Goal: Task Accomplishment & Management: Manage account settings

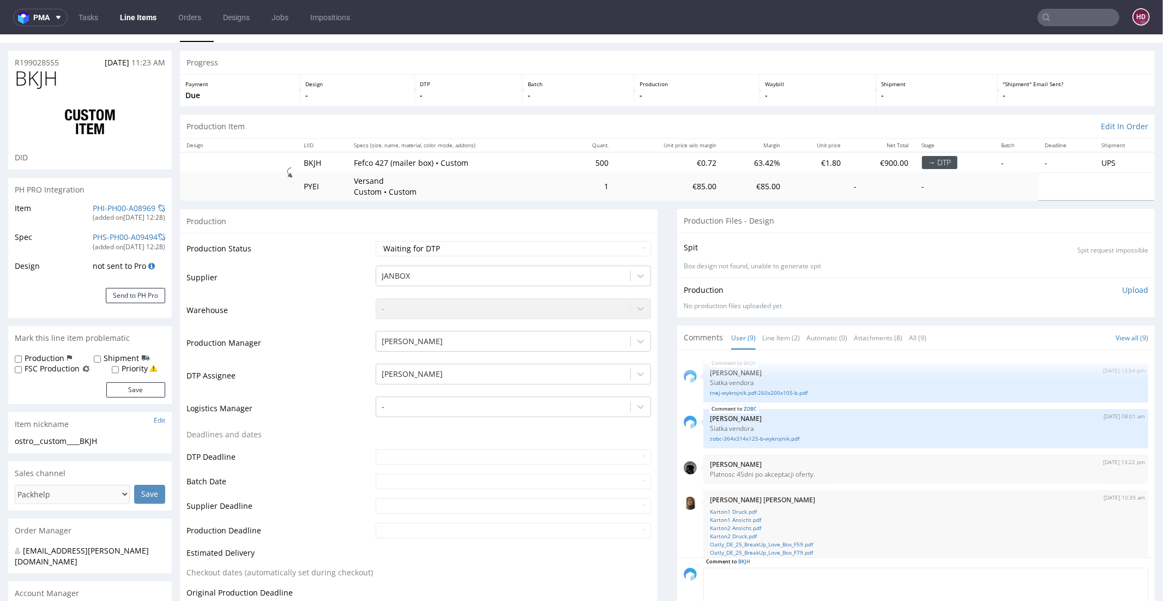
scroll to position [200, 0]
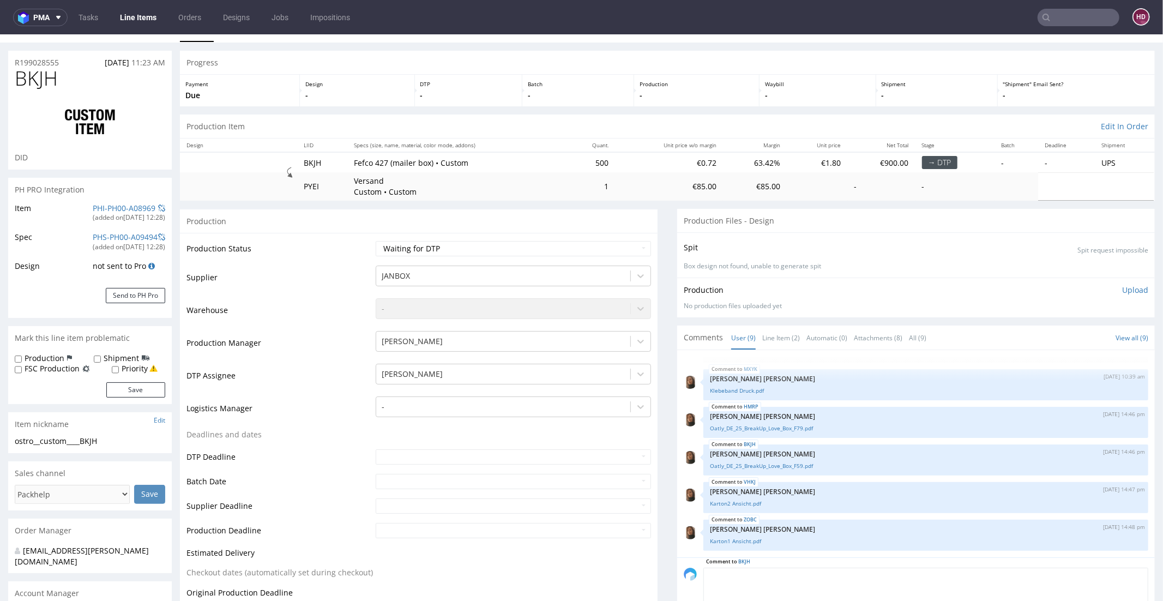
click at [1134, 285] on div "Production Upload No production files uploaded yet Description (optional) Add f…" at bounding box center [916, 297] width 478 height 40
click at [1123, 288] on p "Upload" at bounding box center [1135, 289] width 26 height 11
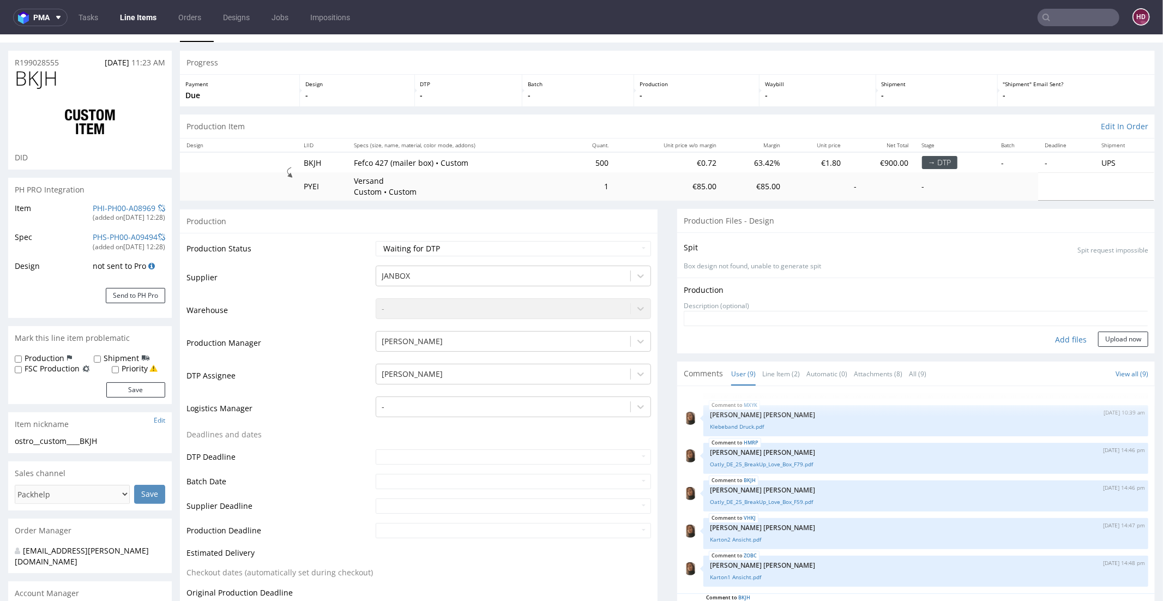
click at [1049, 343] on div "Add files" at bounding box center [1070, 339] width 55 height 16
type input "C:\fakepath\ostro__custom____BKJH__d00__oR199028555.pdf"
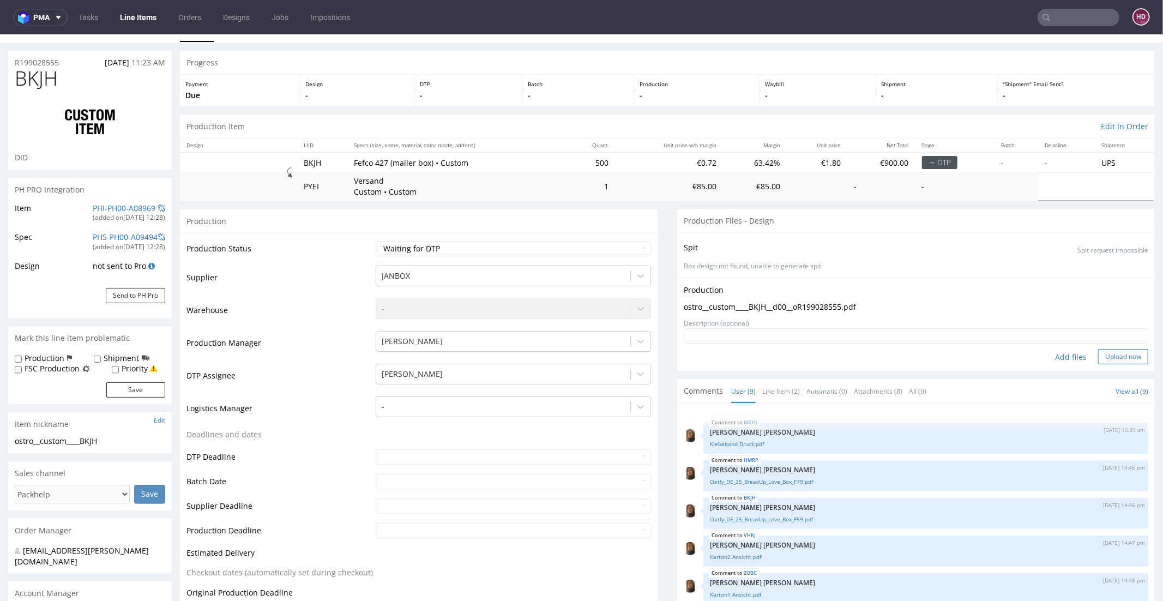
click at [1101, 353] on button "Upload now" at bounding box center [1123, 355] width 50 height 15
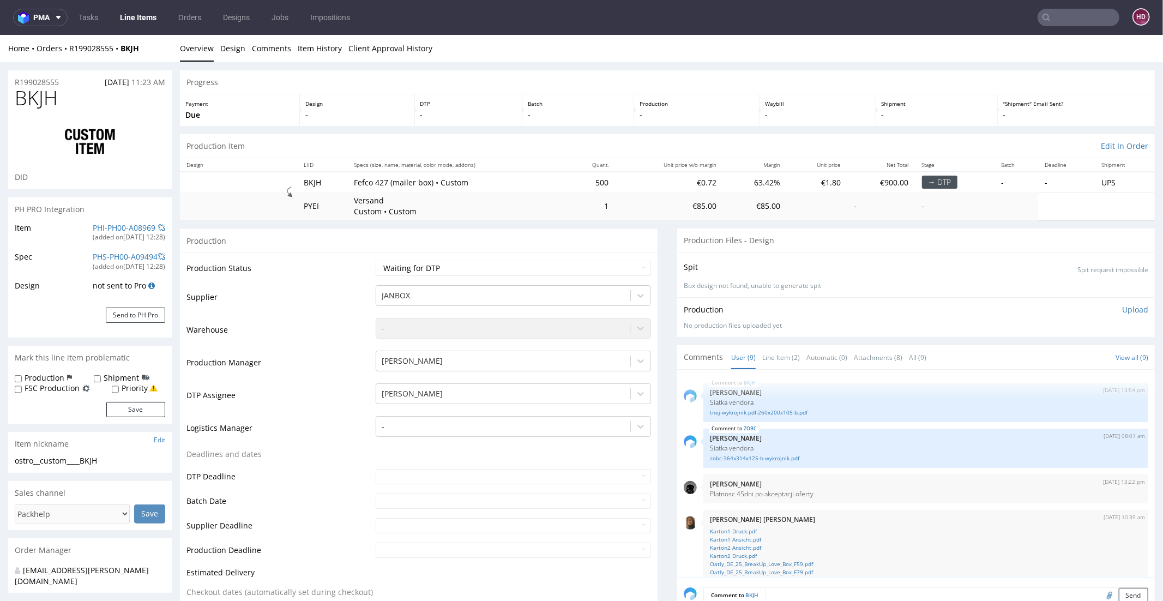
click at [1131, 313] on div "Production Upload No production files uploaded yet Description (optional) Add f…" at bounding box center [916, 317] width 478 height 40
click at [1125, 307] on p "Upload" at bounding box center [1135, 309] width 26 height 11
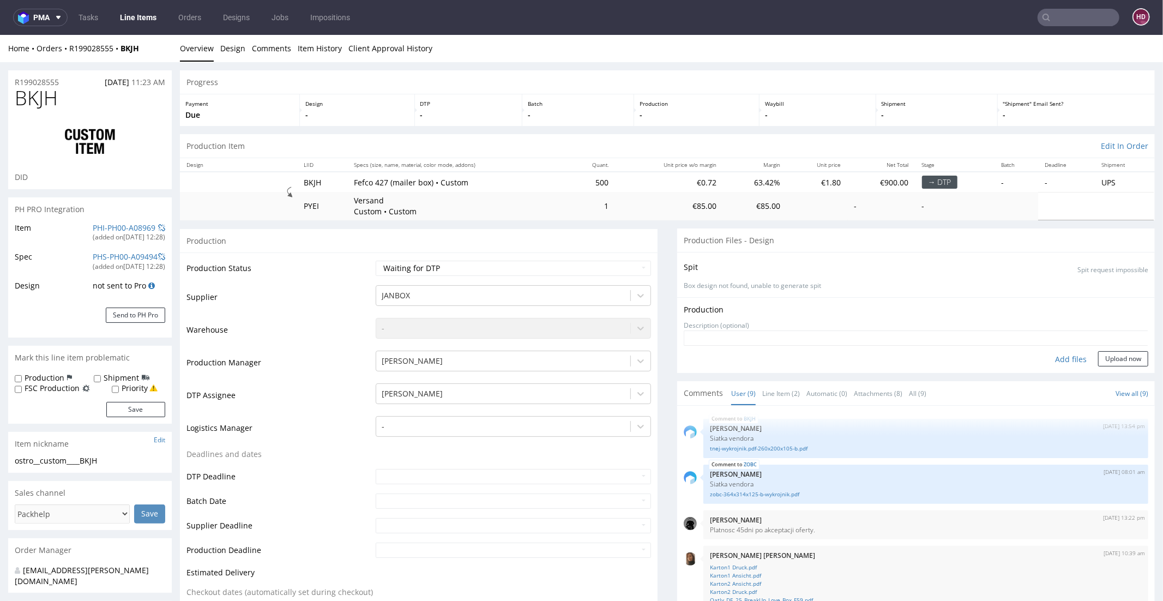
click at [1066, 355] on div "Add files" at bounding box center [1070, 359] width 55 height 16
type input "C:\fakepath\ostro__custom____BKJH__d00__oR199028555.pdf"
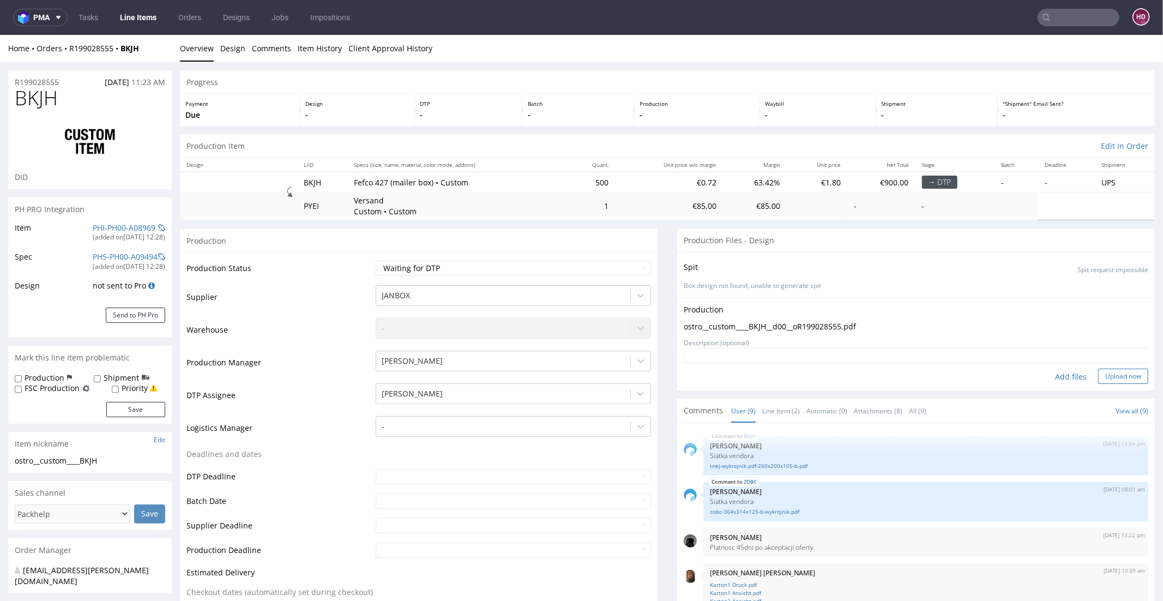
click at [1098, 377] on button "Upload now" at bounding box center [1123, 375] width 50 height 15
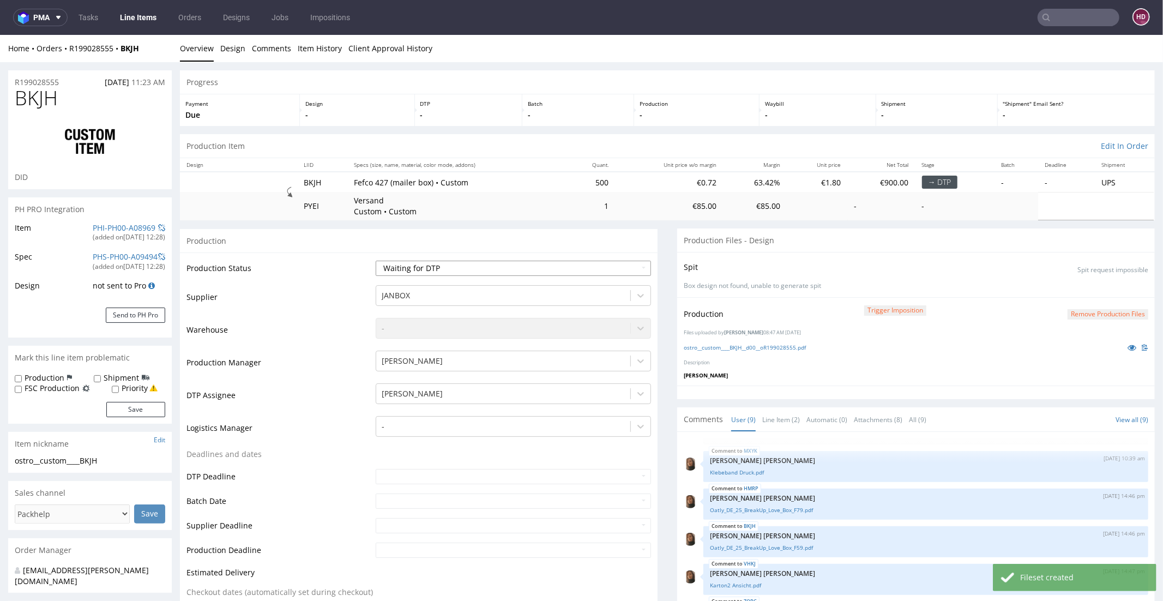
click at [458, 264] on select "Waiting for Artwork Waiting for Diecut Waiting for Mockup Waiting for DTP Waiti…" at bounding box center [513, 267] width 275 height 15
select select "dtp_ca_needed"
click at [376, 260] on select "Waiting for Artwork Waiting for Diecut Waiting for Mockup Waiting for DTP Waiti…" at bounding box center [513, 267] width 275 height 15
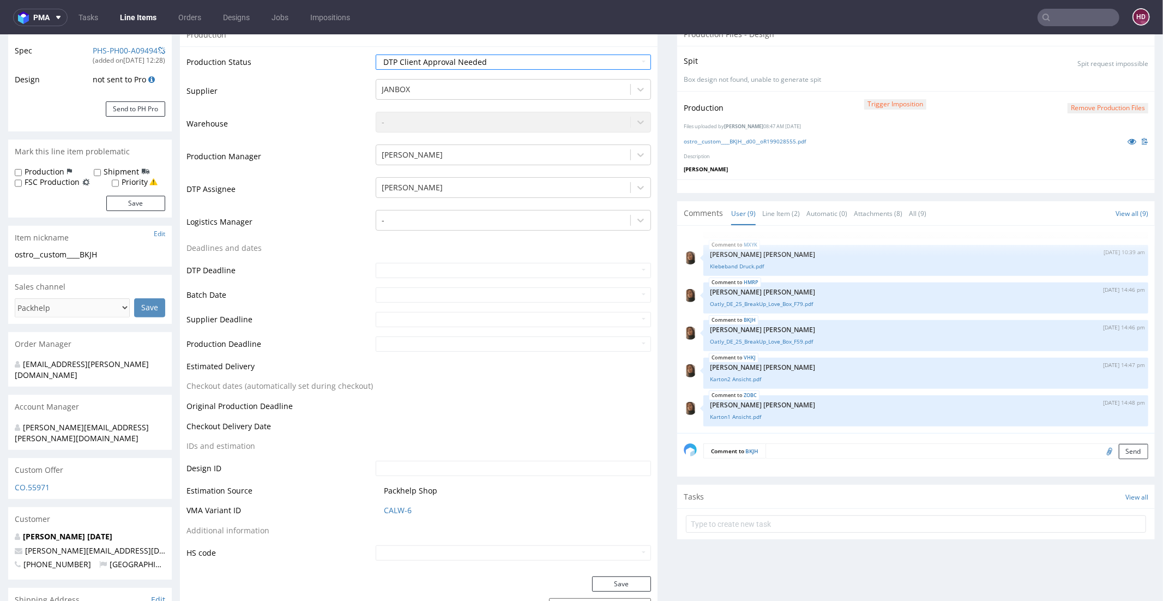
scroll to position [244, 0]
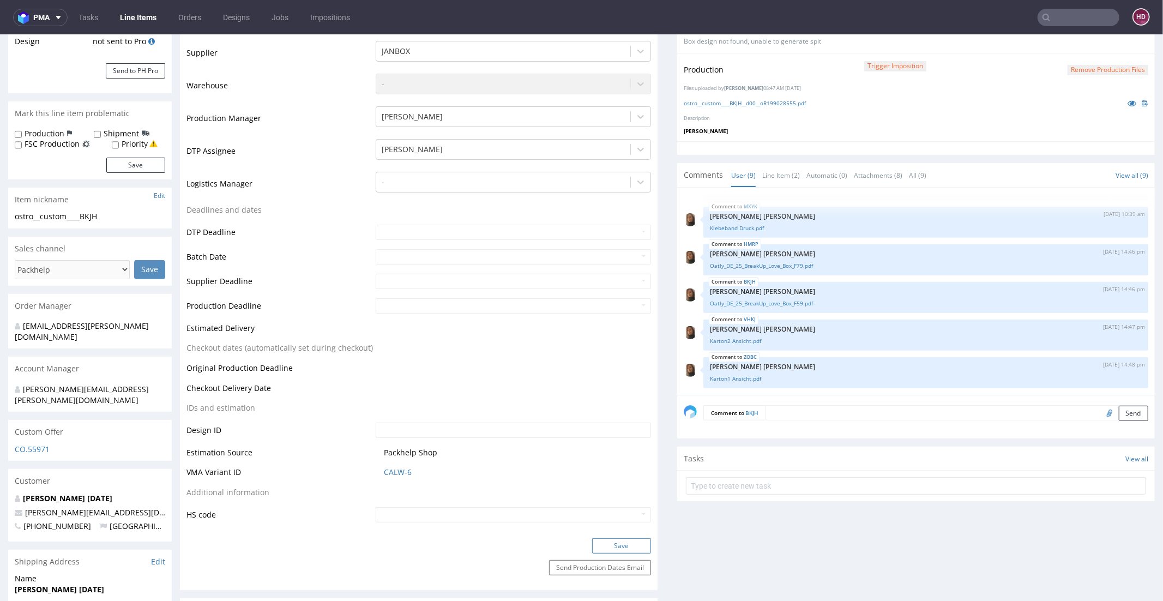
click at [618, 541] on button "Save" at bounding box center [621, 544] width 59 height 15
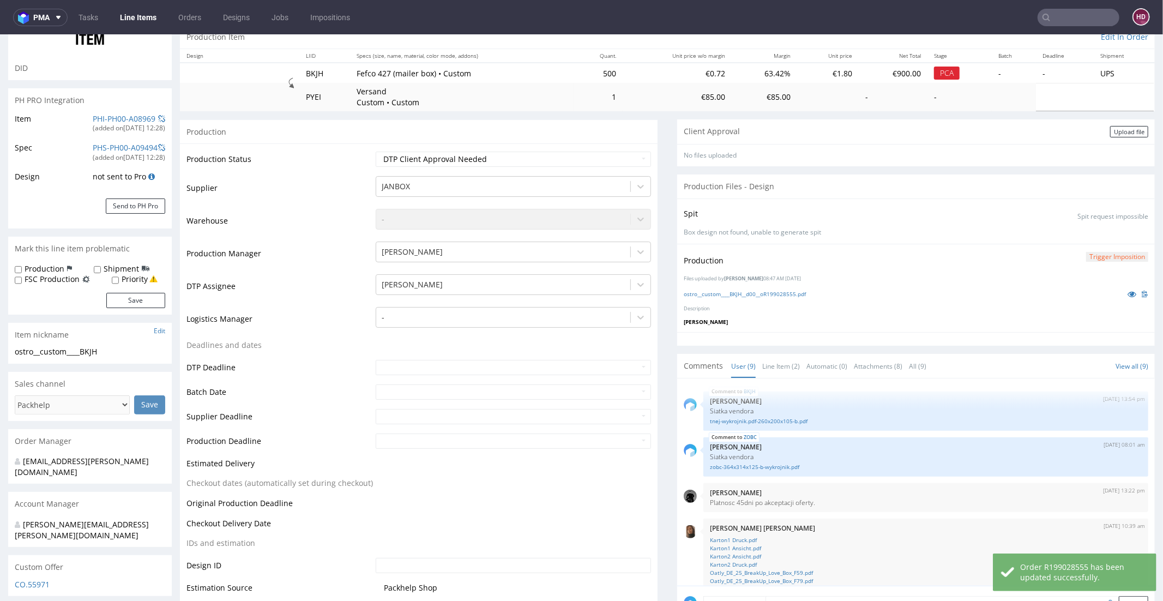
scroll to position [111, 0]
click at [1110, 131] on div "Upload file" at bounding box center [1129, 129] width 38 height 11
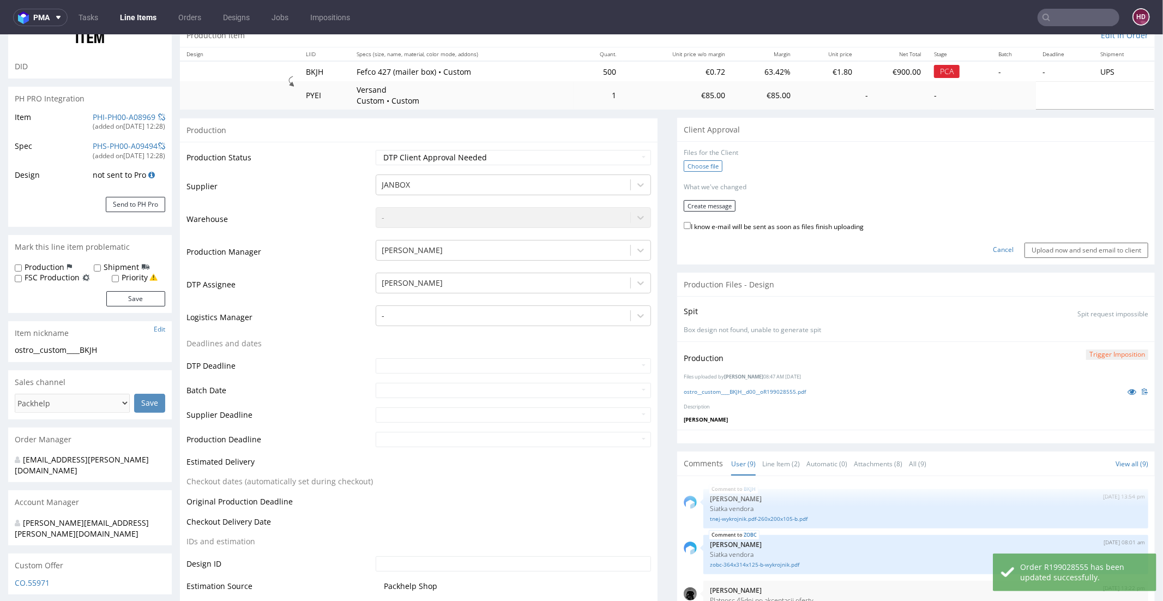
click at [684, 163] on label "Choose file" at bounding box center [703, 165] width 39 height 11
click at [0, 34] on input "Choose file" at bounding box center [0, 34] width 0 height 0
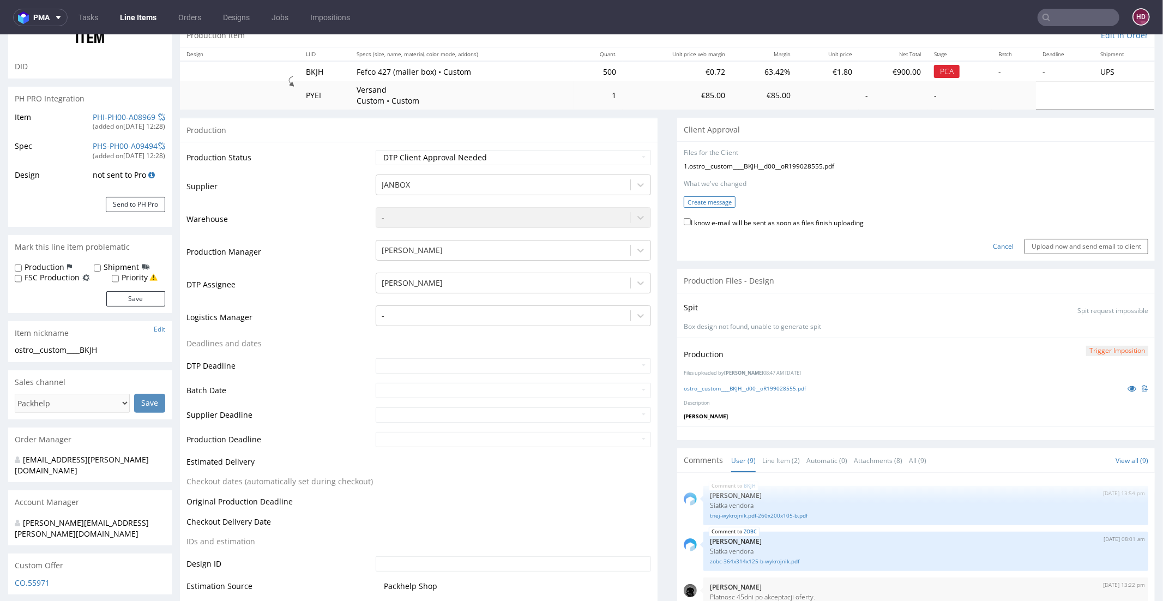
click at [696, 196] on button "Create message" at bounding box center [710, 201] width 52 height 11
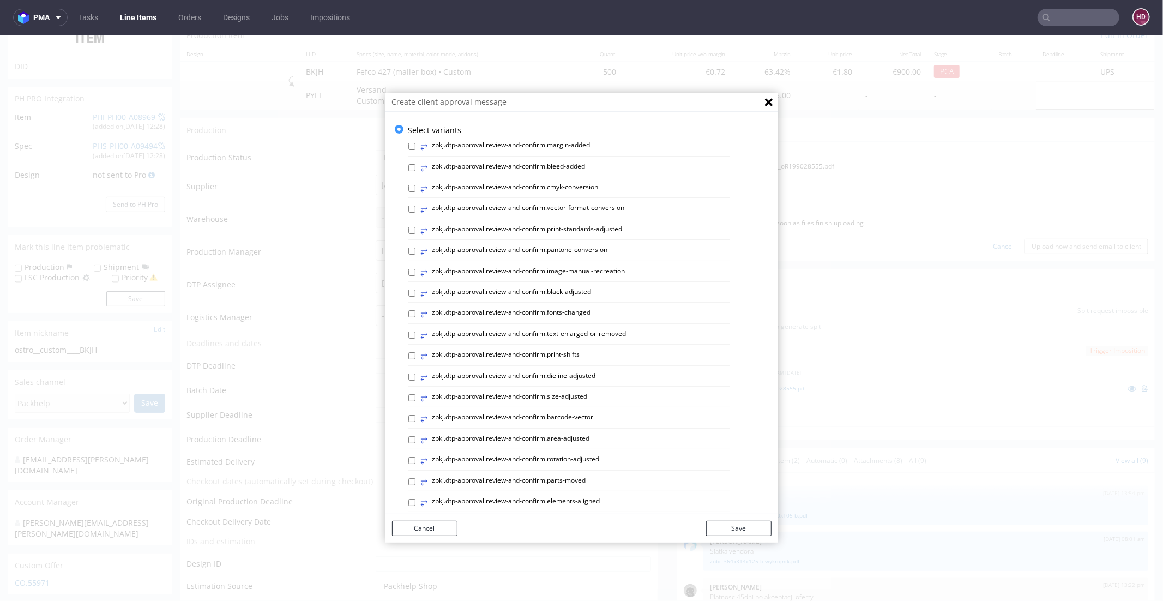
scroll to position [369, 0]
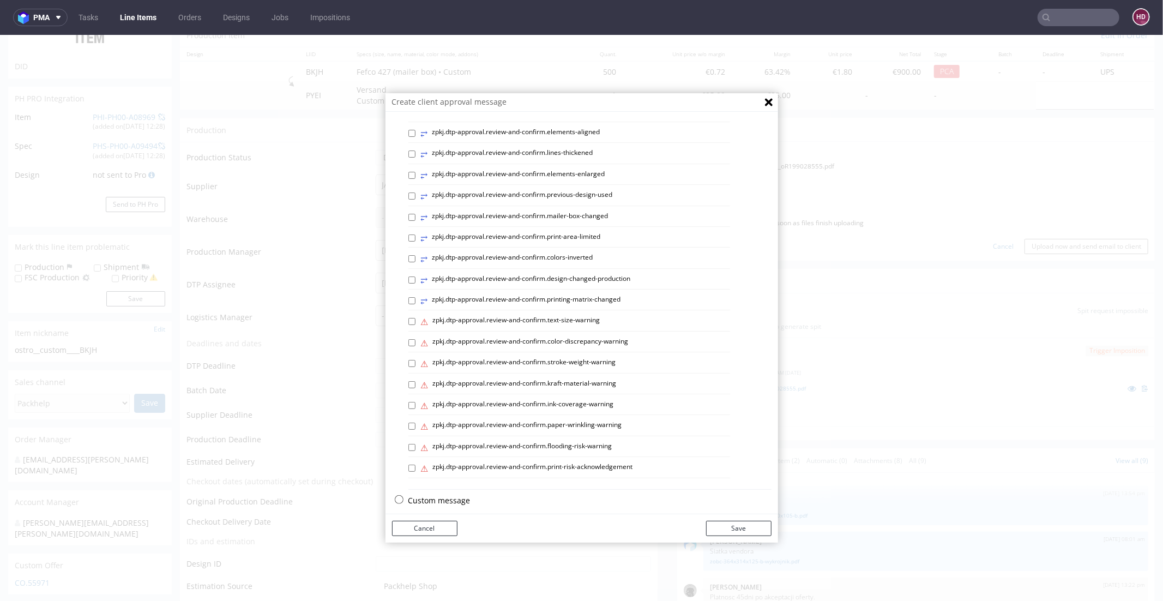
click at [449, 494] on p "Custom message" at bounding box center [589, 499] width 363 height 11
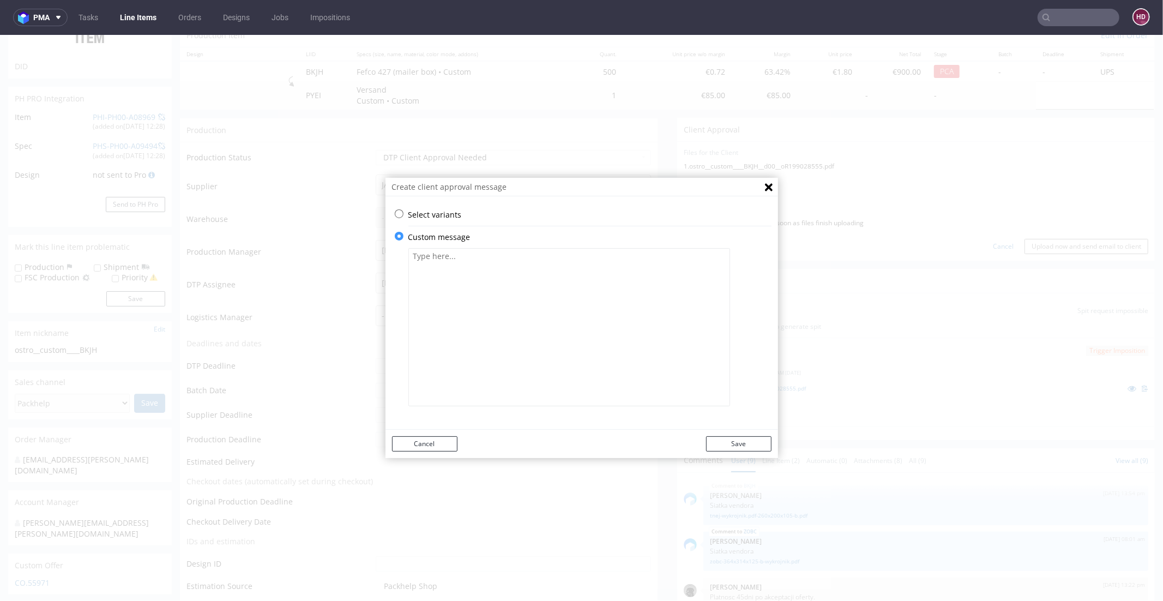
scroll to position [0, 0]
click at [465, 331] on textarea at bounding box center [569, 326] width 322 height 158
paste textarea "We have adapted the design to the appropriate die cut. If everything is correct…"
type textarea "We have adapted the design to the appropriate die cut. If everything is correct…"
click at [732, 444] on button "Save" at bounding box center [738, 443] width 65 height 15
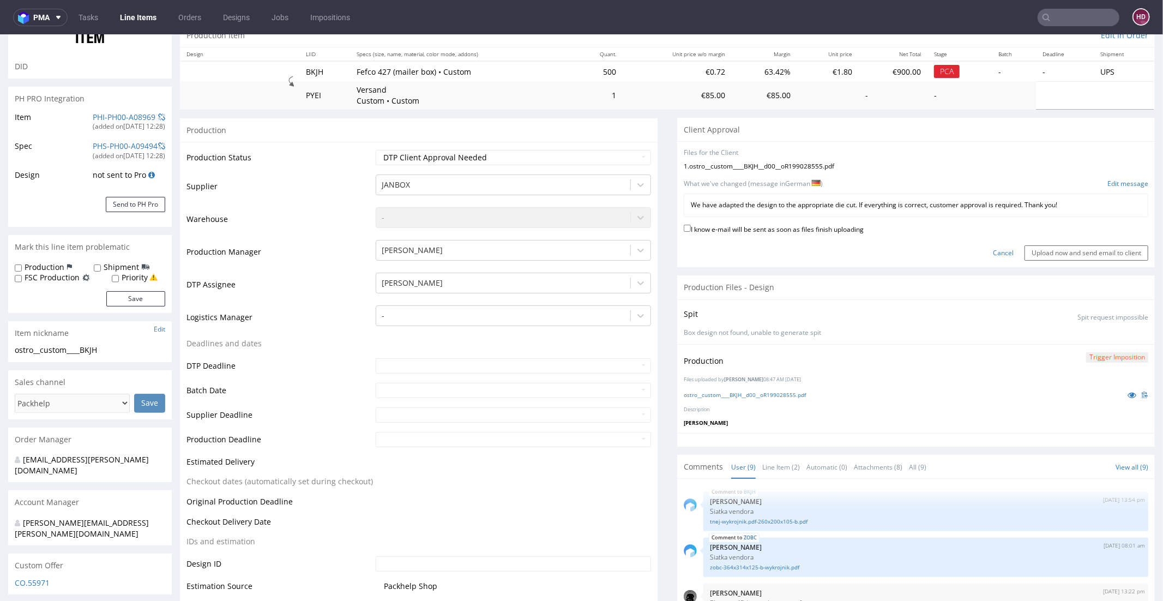
click at [705, 223] on label "I know e-mail will be sent as soon as files finish uploading" at bounding box center [774, 228] width 180 height 12
click at [691, 224] on input "I know e-mail will be sent as soon as files finish uploading" at bounding box center [687, 227] width 7 height 7
checkbox input "true"
click at [1073, 255] on input "Upload now and send email to client" at bounding box center [1086, 252] width 124 height 15
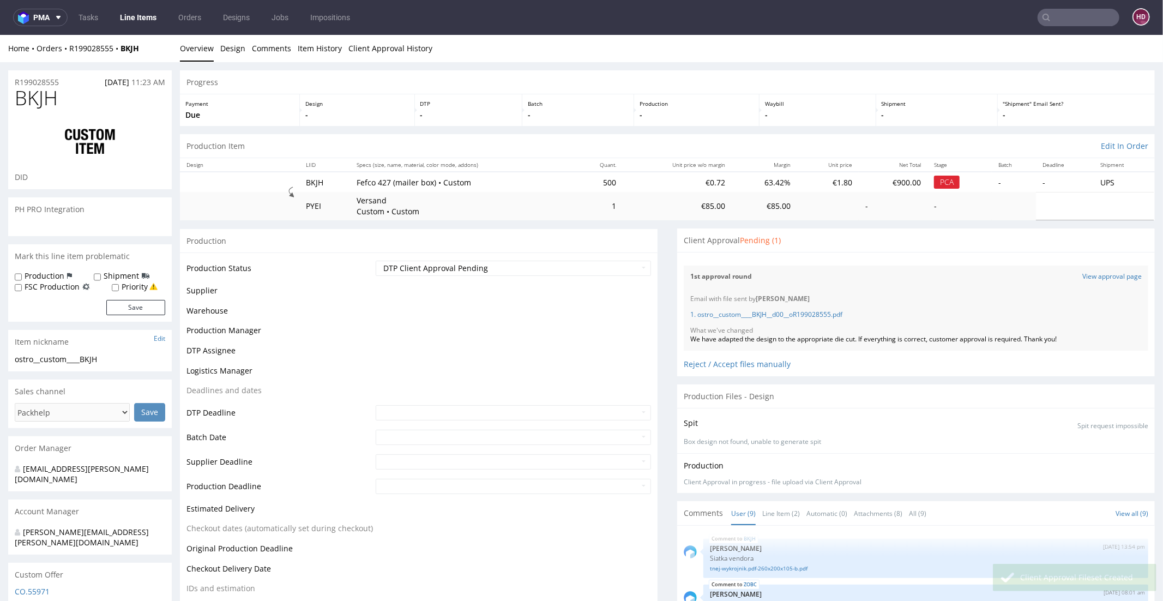
scroll to position [200, 0]
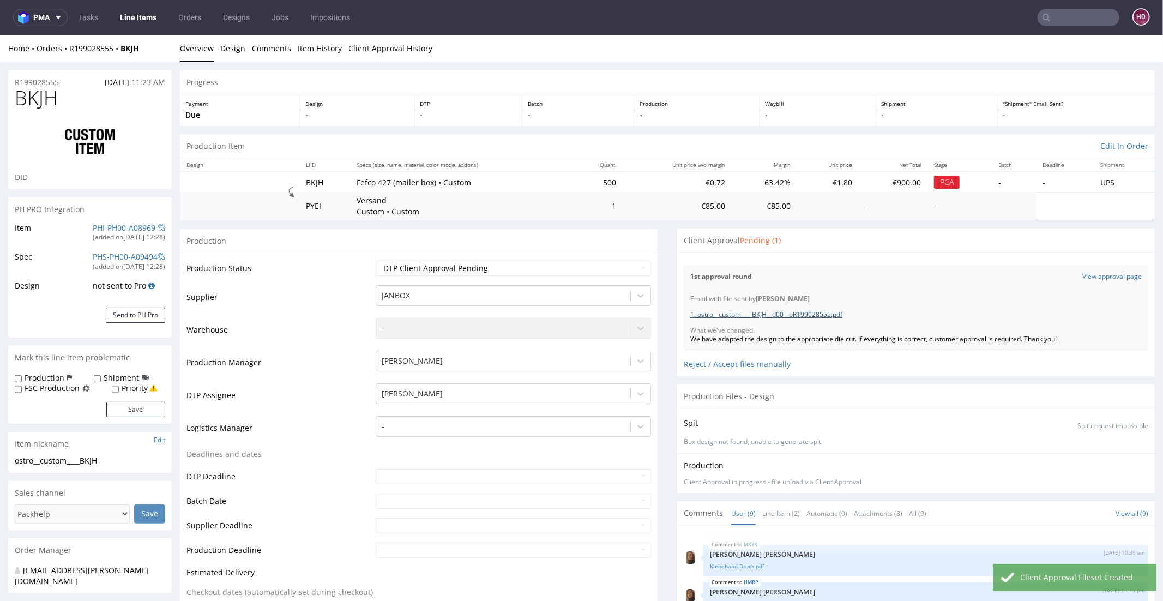
click at [828, 310] on link "1. ostro__custom____BKJH__d00__oR199028555.pdf" at bounding box center [766, 313] width 152 height 9
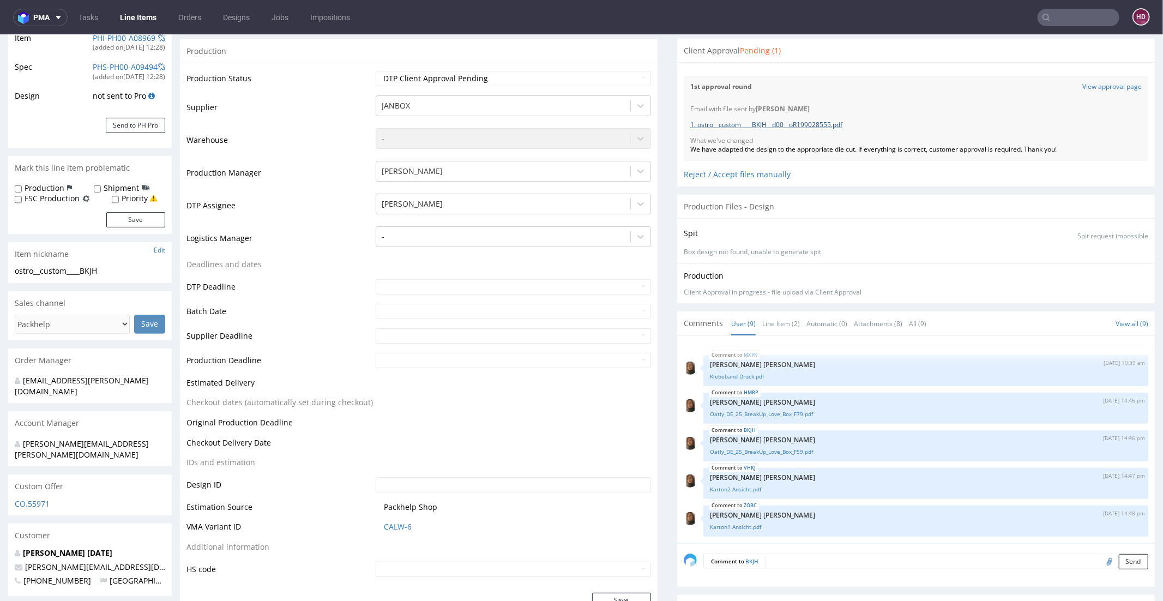
scroll to position [0, 0]
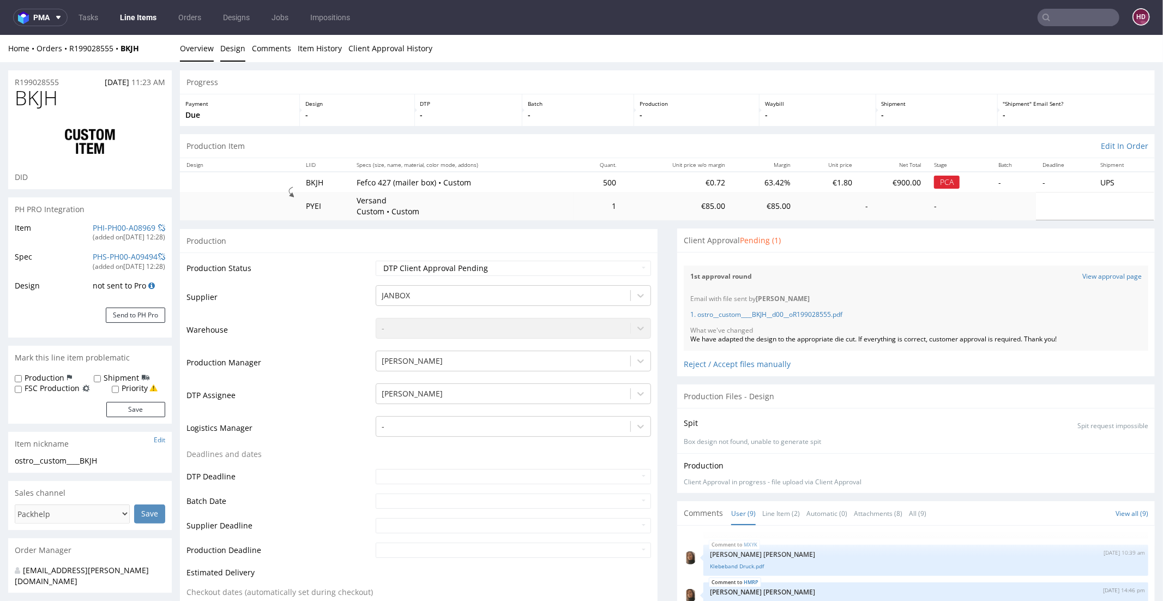
click at [239, 46] on link "Design" at bounding box center [232, 47] width 25 height 27
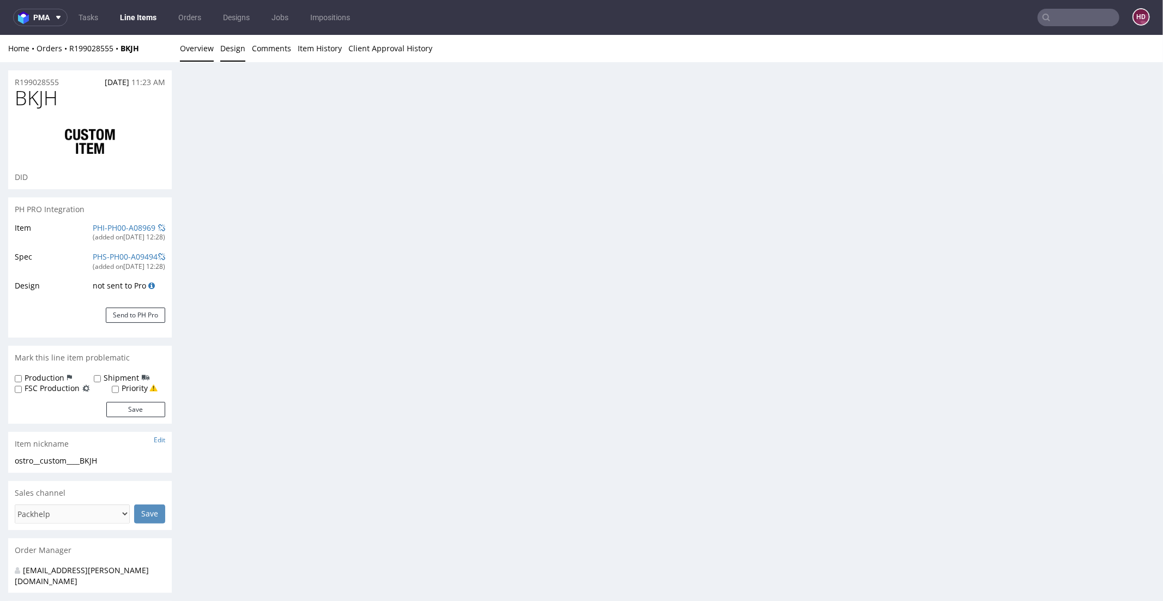
click at [200, 49] on link "Overview" at bounding box center [197, 47] width 34 height 27
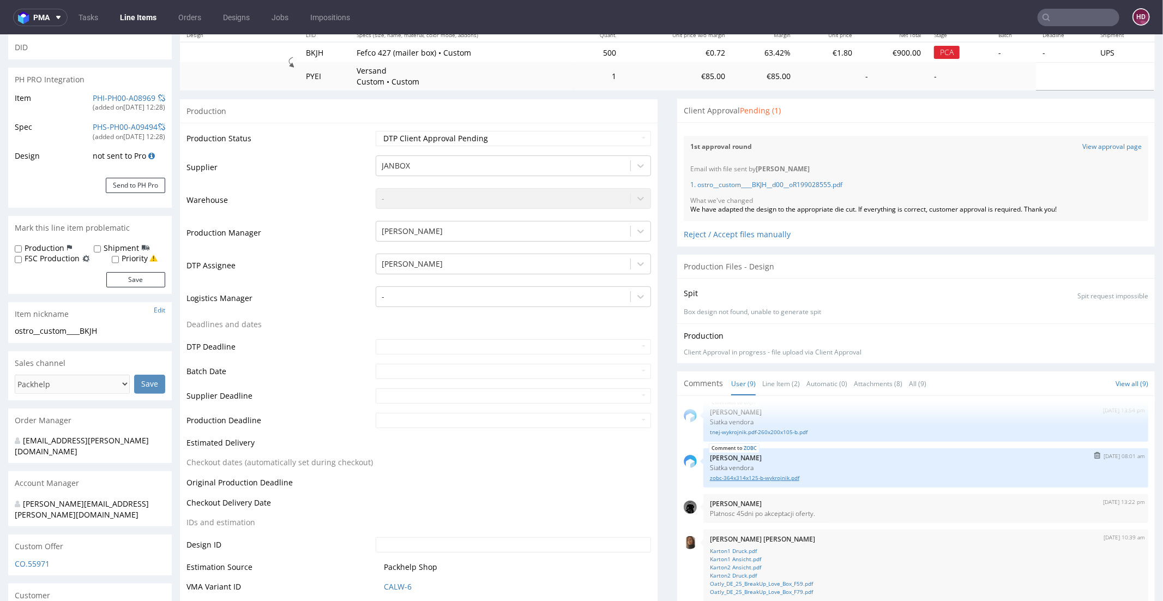
scroll to position [200, 0]
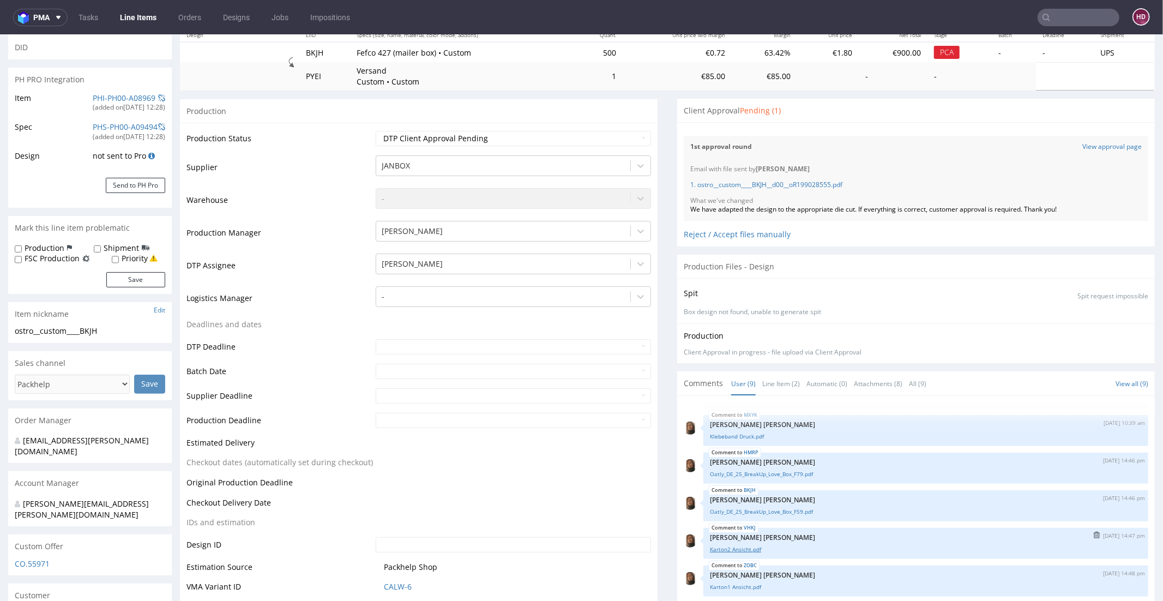
click at [746, 545] on link "Karton2 Ansicht.pdf" at bounding box center [926, 549] width 432 height 8
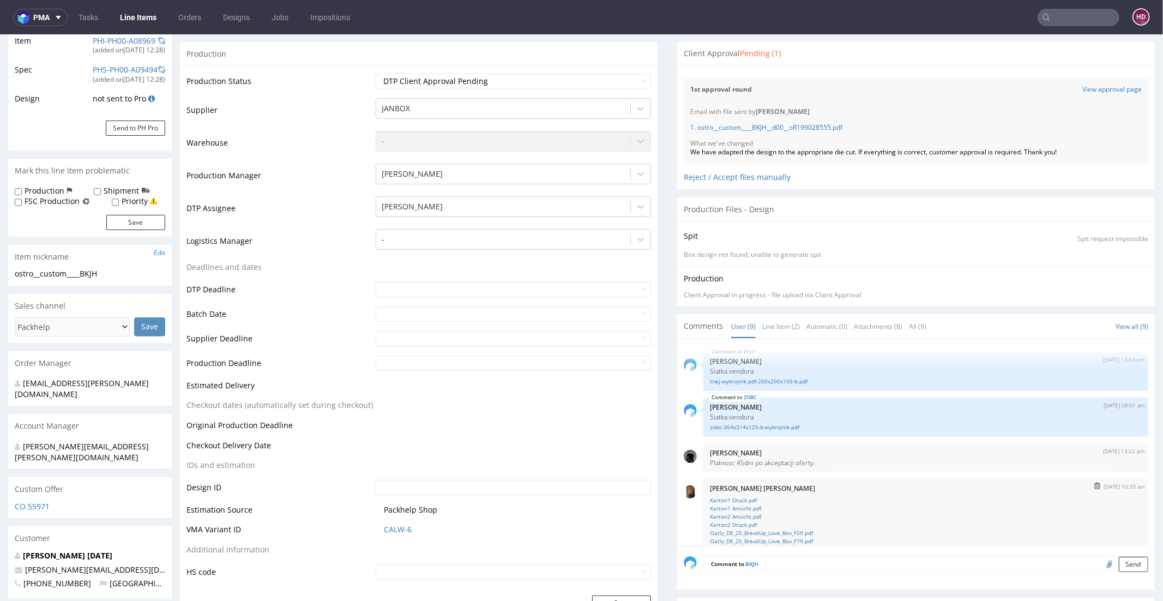
scroll to position [185, 0]
click at [716, 425] on link "zobc-364x314x125-b-wykrojnik.pdf" at bounding box center [926, 429] width 432 height 8
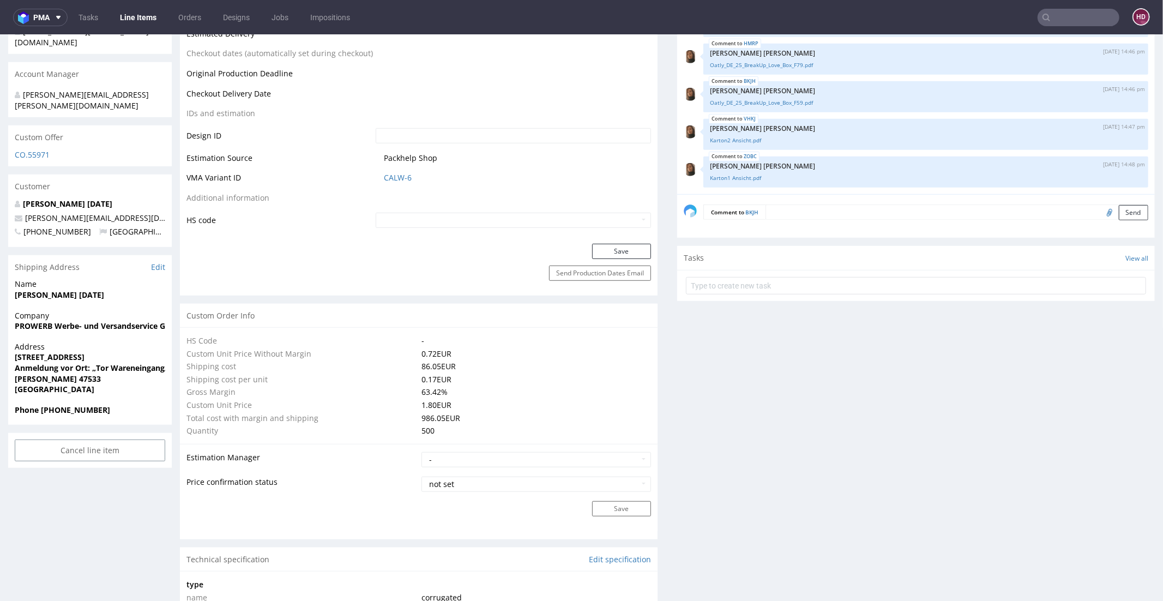
scroll to position [529, 0]
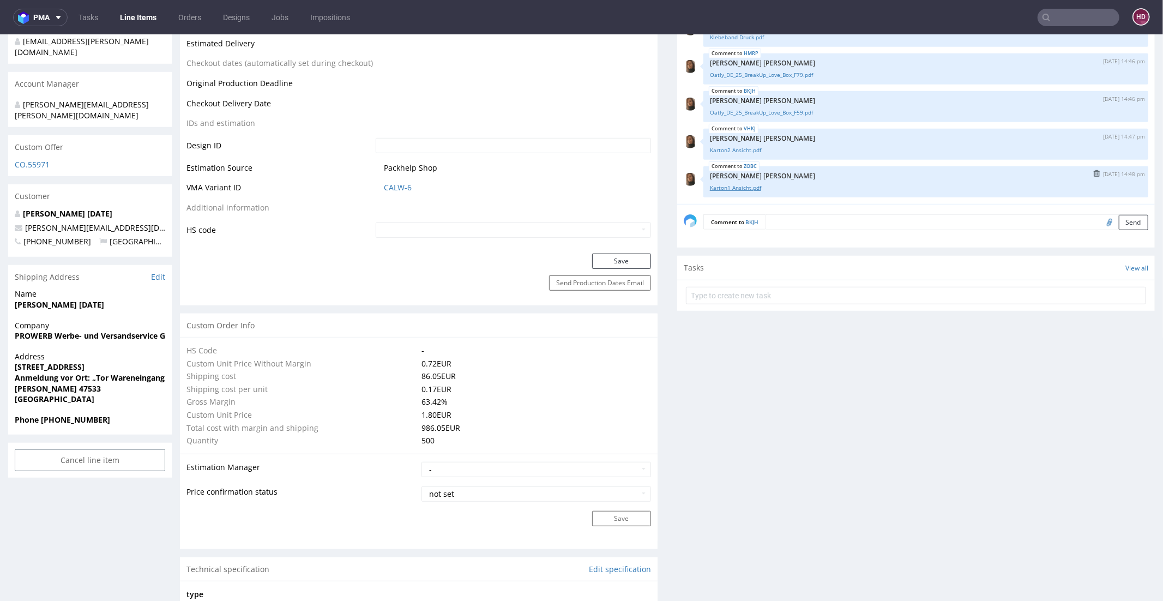
click at [721, 184] on link "Karton1 Ansicht.pdf" at bounding box center [926, 187] width 432 height 8
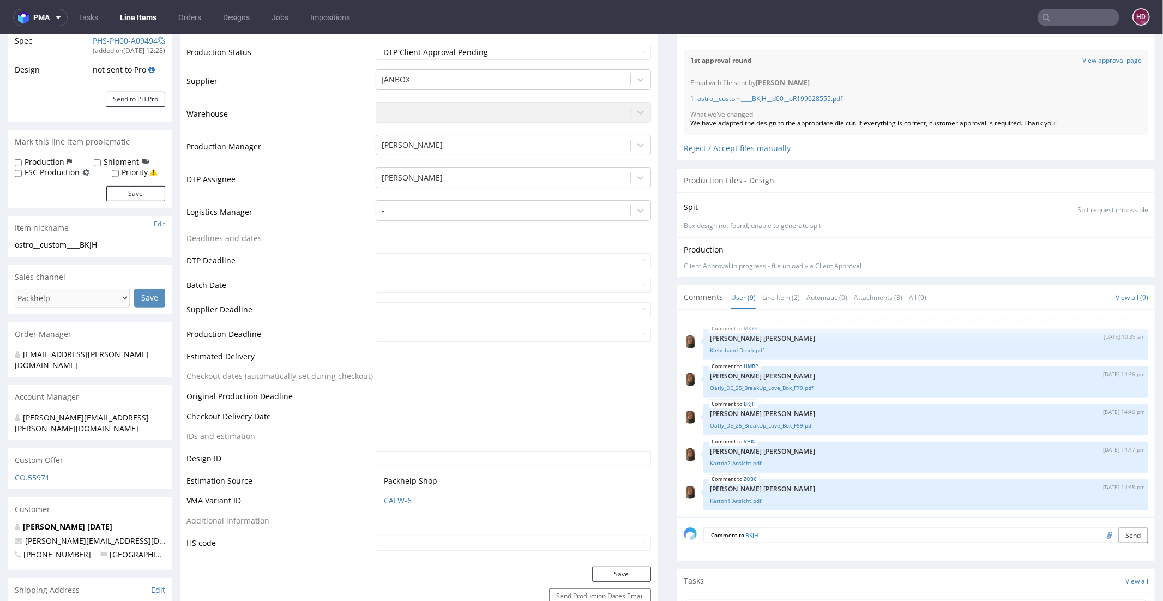
scroll to position [373, 0]
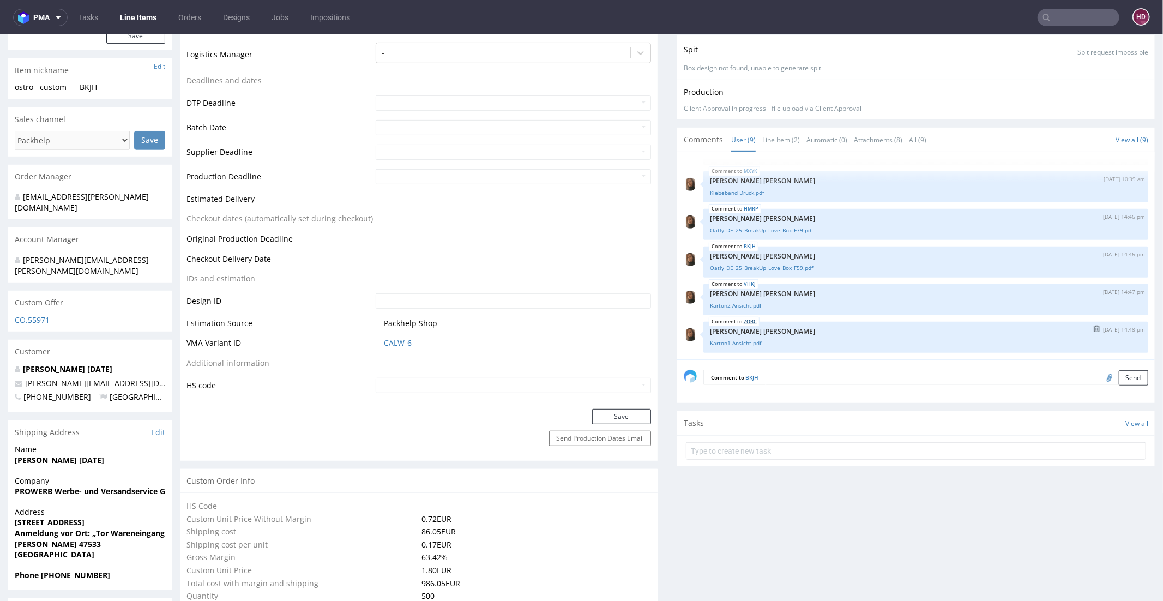
click at [744, 317] on link "ZOBC" at bounding box center [750, 321] width 13 height 9
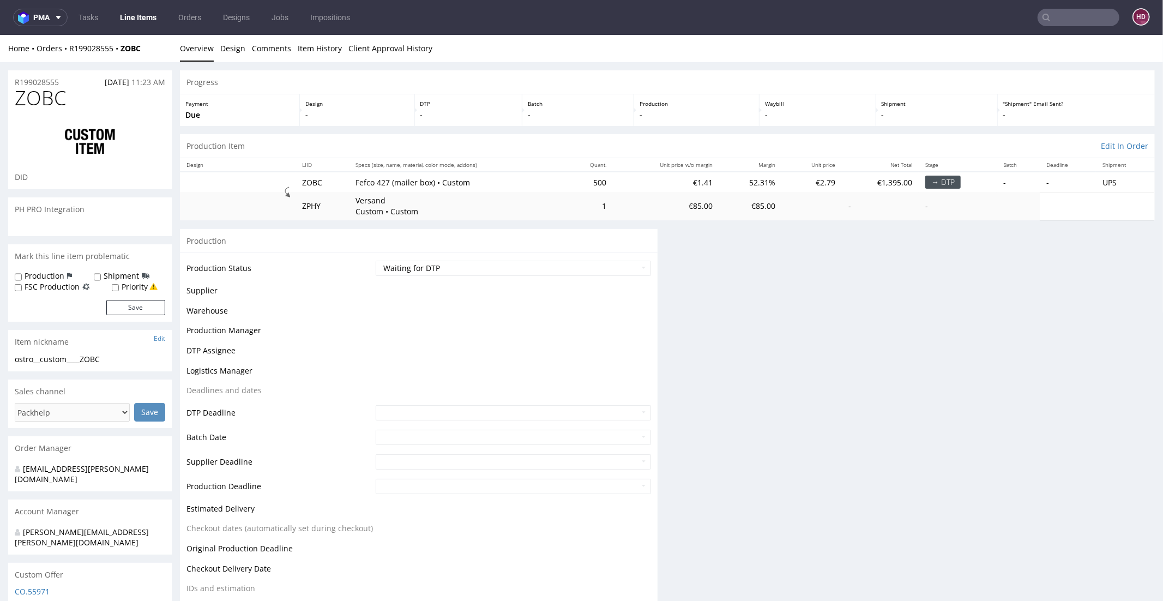
click at [738, 318] on div "Progress Payment Due Design - DTP - Batch - Production - Waybill - Shipment - "…" at bounding box center [667, 439] width 975 height 739
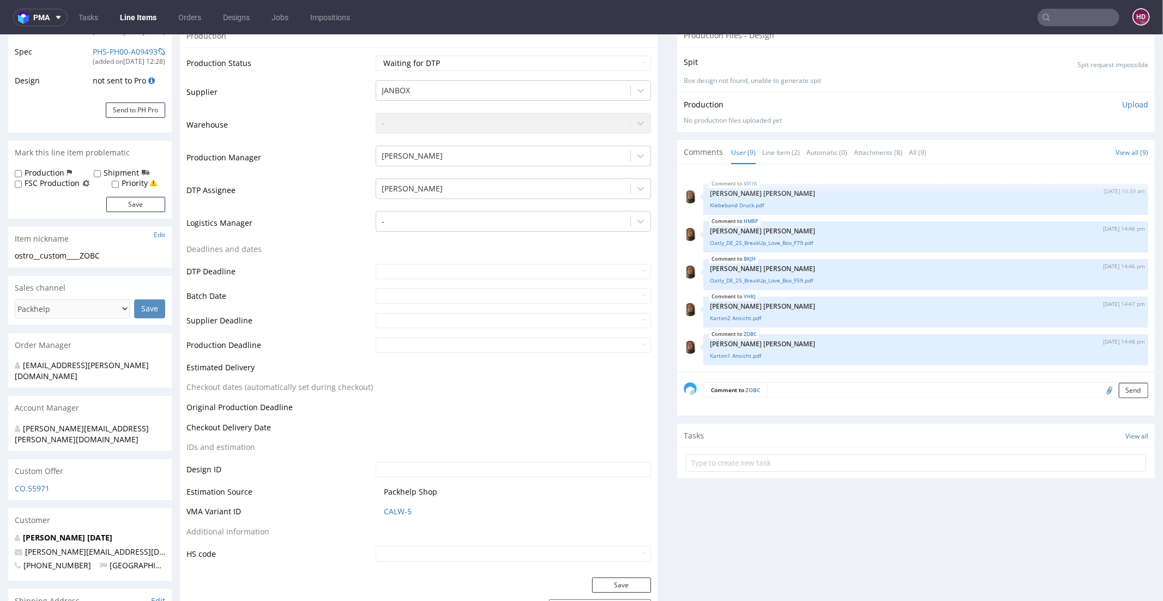
scroll to position [277, 0]
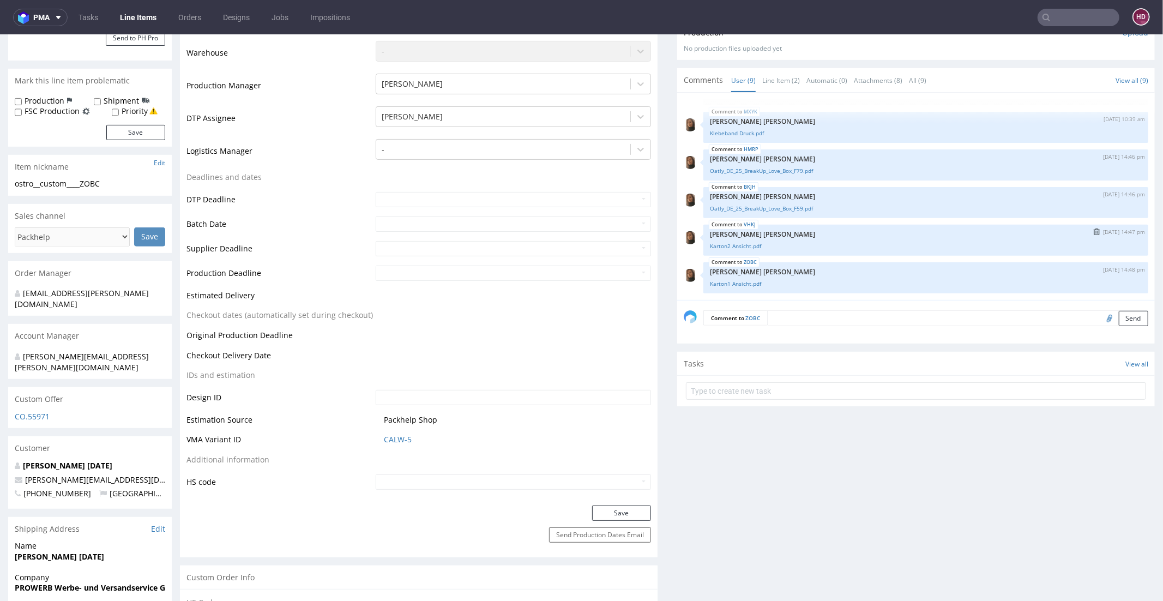
click at [712, 248] on div "VHKJ [DATE] 14:47 pm Angelina Marć Karton2 Ansicht.pdf" at bounding box center [925, 239] width 445 height 31
click at [712, 244] on link "Karton2 Ansicht.pdf" at bounding box center [926, 245] width 432 height 8
click at [742, 279] on link "Karton1 Ansicht.pdf" at bounding box center [926, 283] width 432 height 8
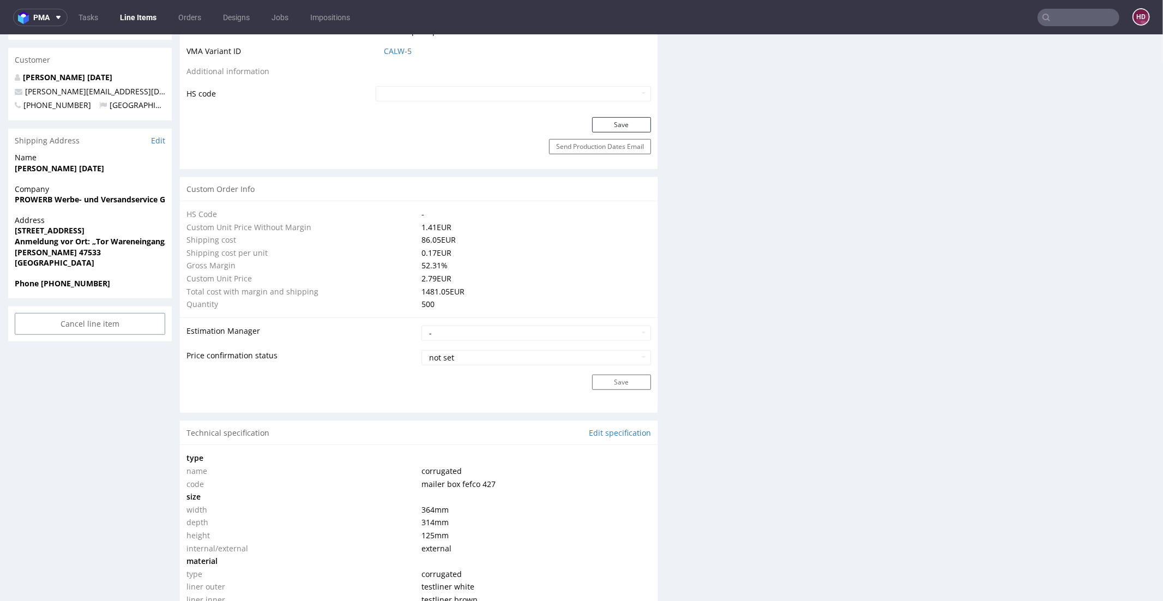
scroll to position [0, 0]
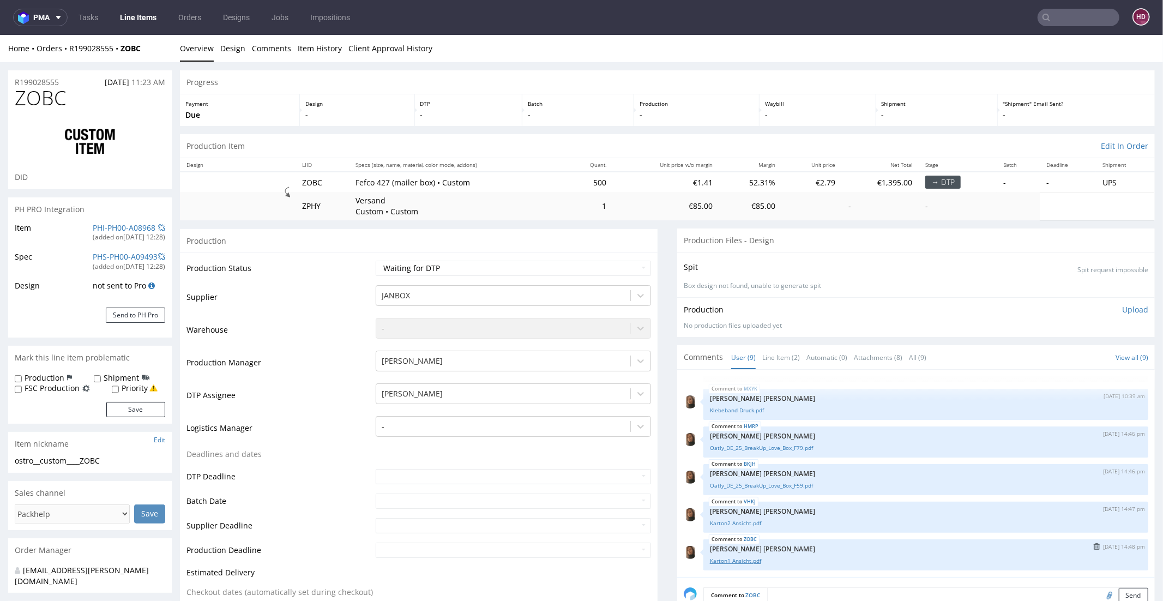
click at [714, 560] on link "Karton1 Ansicht.pdf" at bounding box center [926, 560] width 432 height 8
click at [735, 522] on link "Karton2 Ansicht.pdf" at bounding box center [926, 522] width 432 height 8
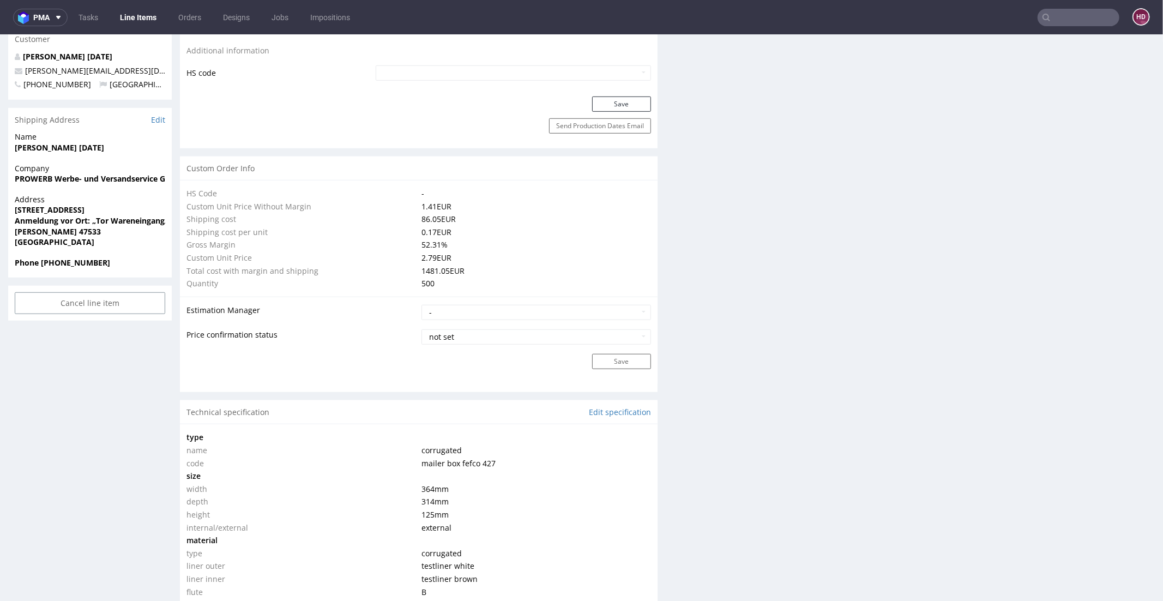
scroll to position [683, 0]
